Goal: Find specific page/section: Find specific page/section

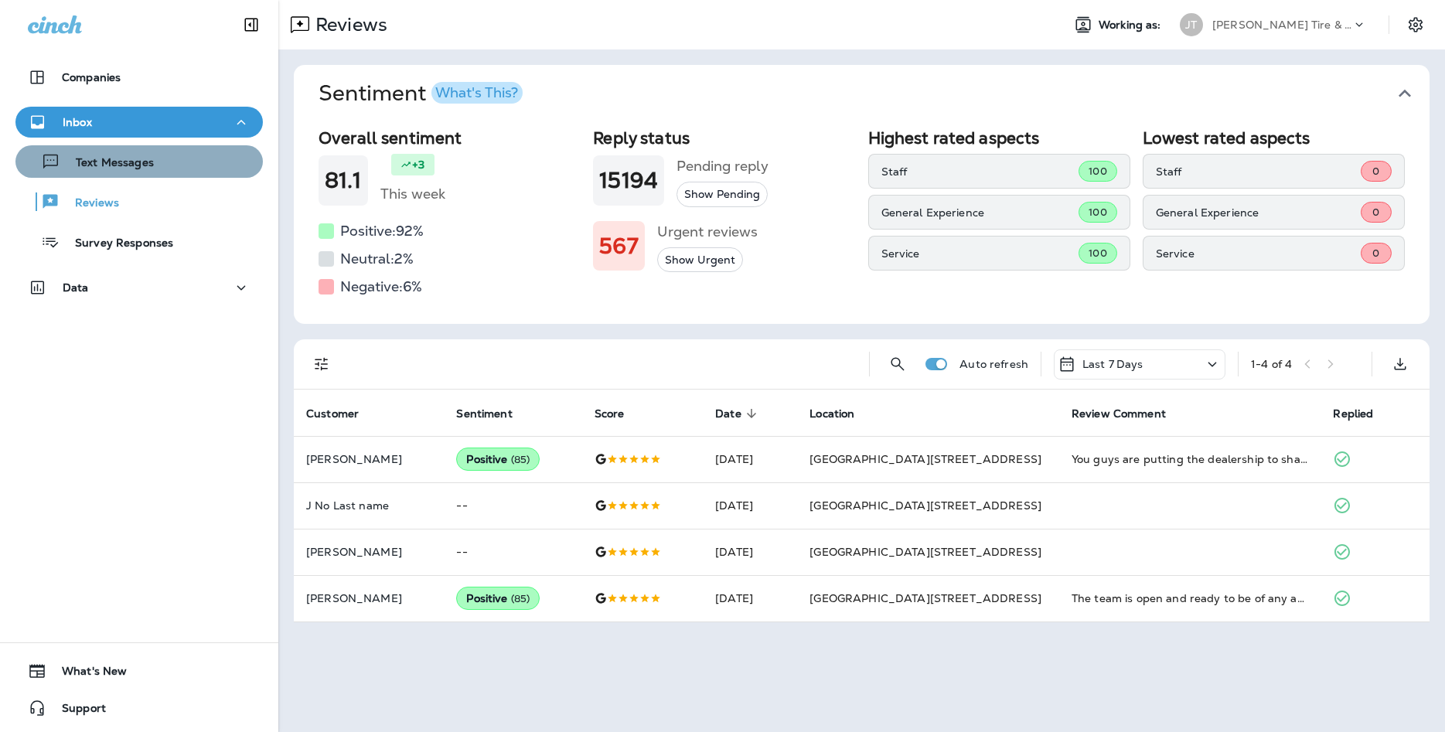
click at [173, 174] on button "Text Messages" at bounding box center [138, 161] width 247 height 32
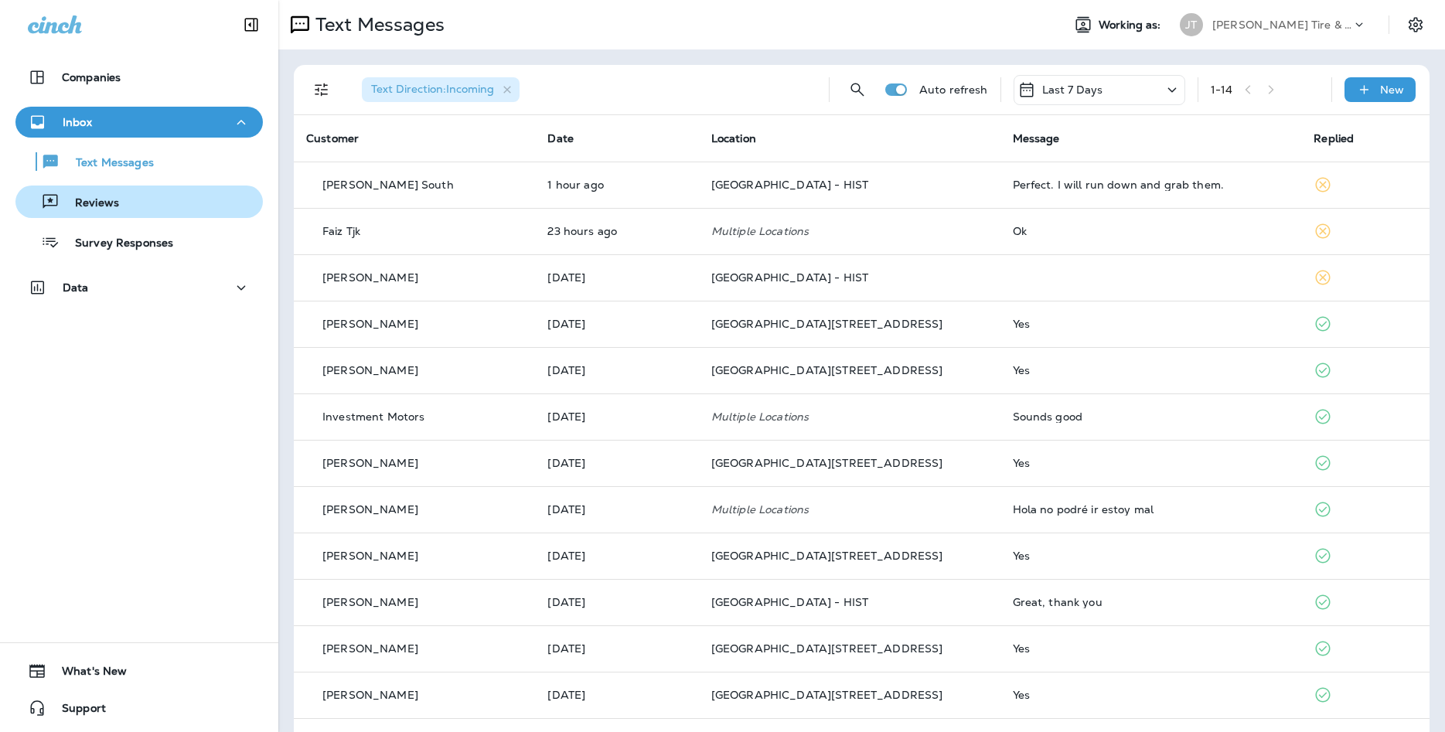
click at [227, 208] on div "Reviews" at bounding box center [139, 201] width 235 height 23
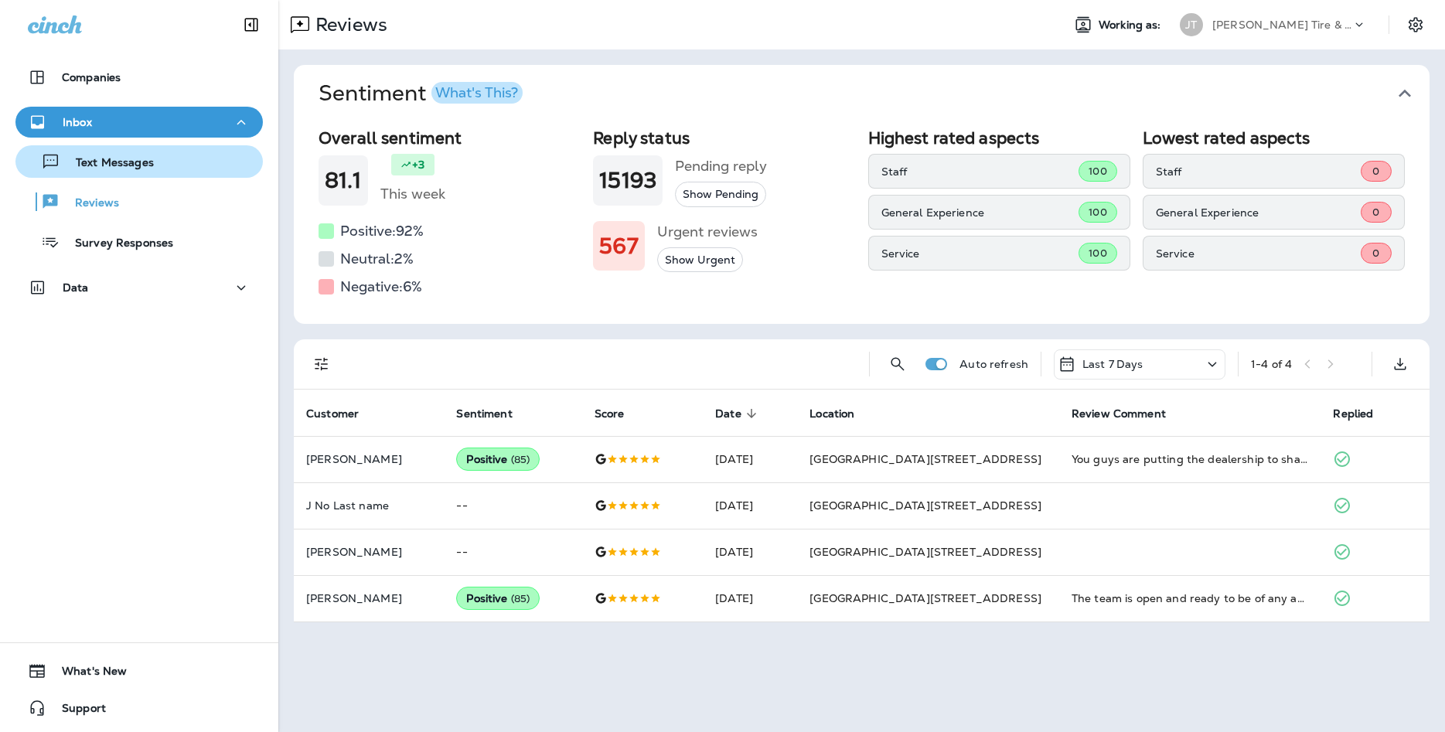
click at [112, 172] on div "Text Messages" at bounding box center [88, 161] width 132 height 23
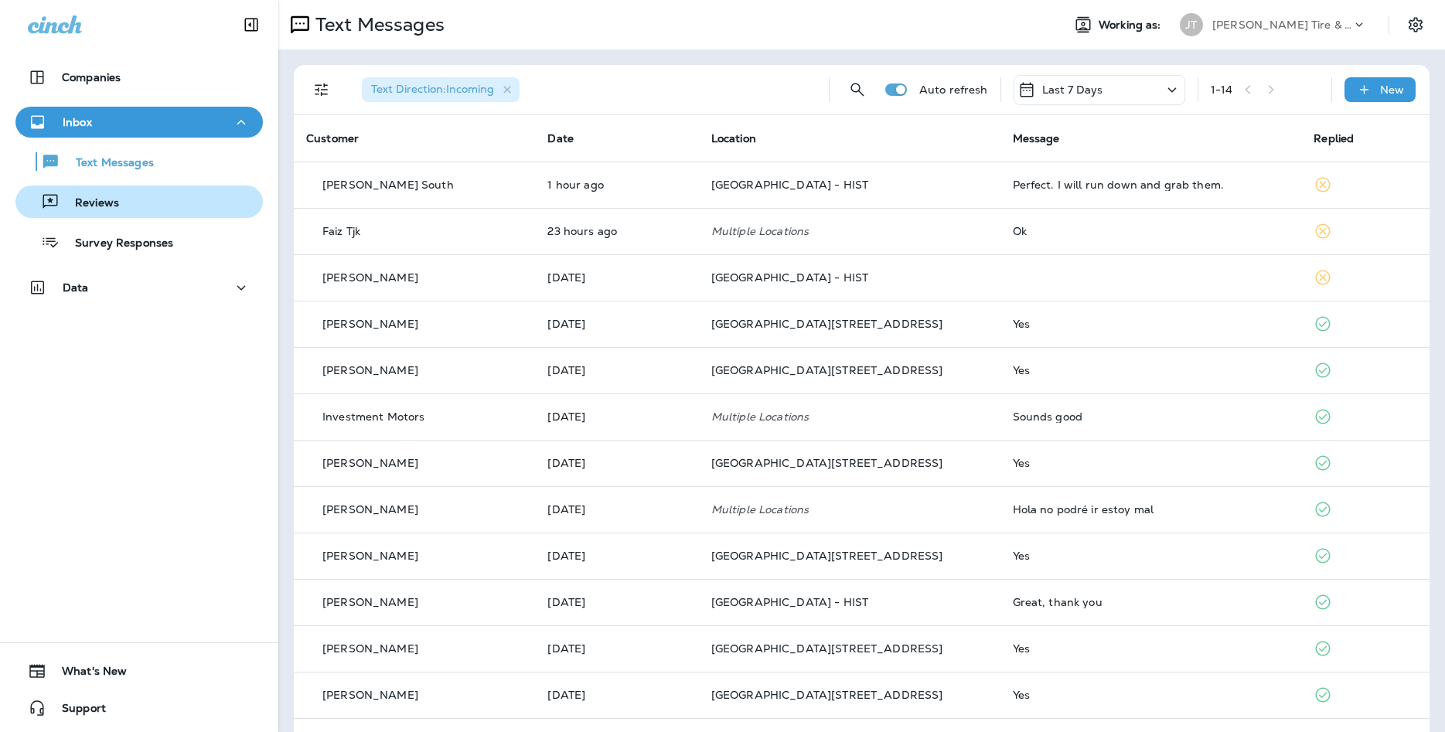
click at [184, 217] on button "Reviews" at bounding box center [138, 202] width 247 height 32
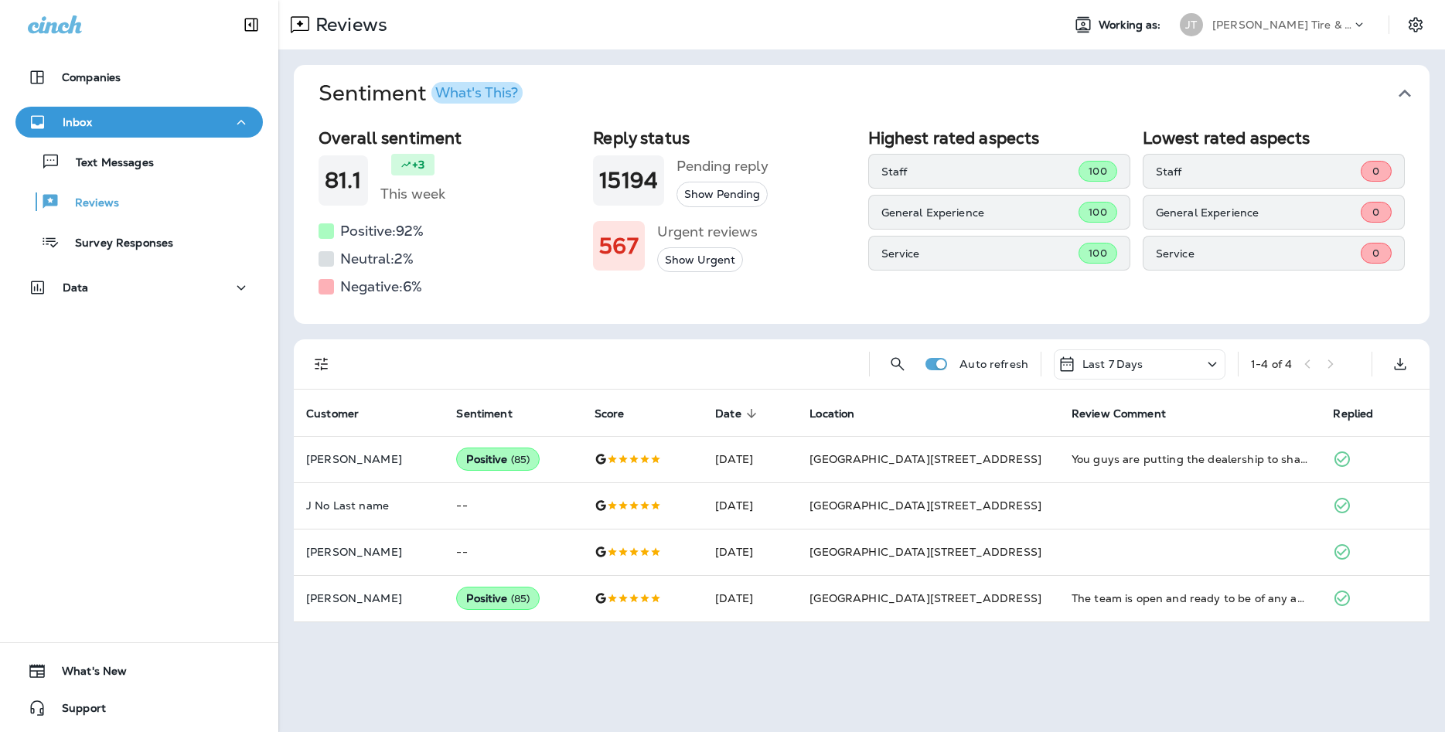
click at [77, 181] on div "Text Messages Reviews Survey Responses" at bounding box center [138, 198] width 247 height 121
click at [166, 159] on div "Text Messages" at bounding box center [139, 161] width 235 height 23
